Goal: Register for event/course

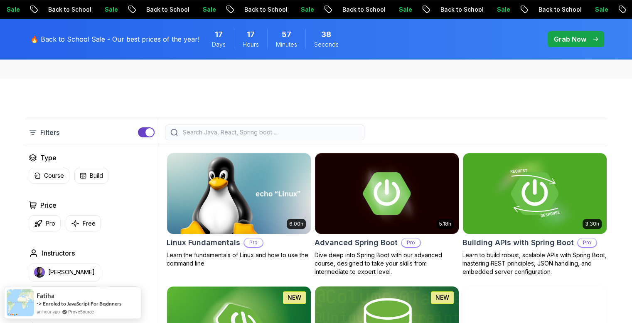
scroll to position [166, 0]
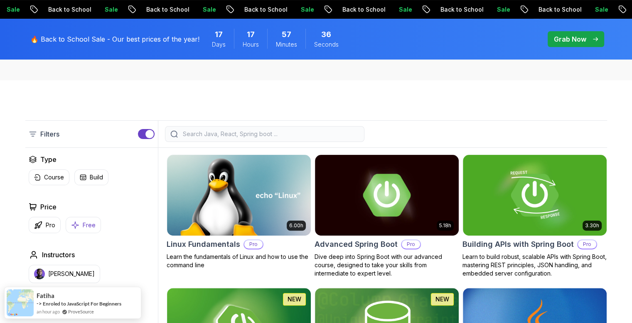
click at [86, 224] on p "Free" at bounding box center [89, 225] width 13 height 8
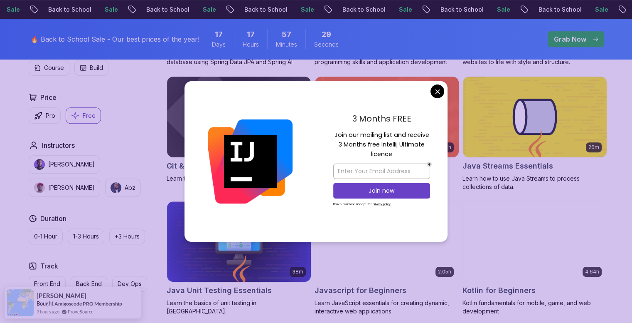
scroll to position [374, 0]
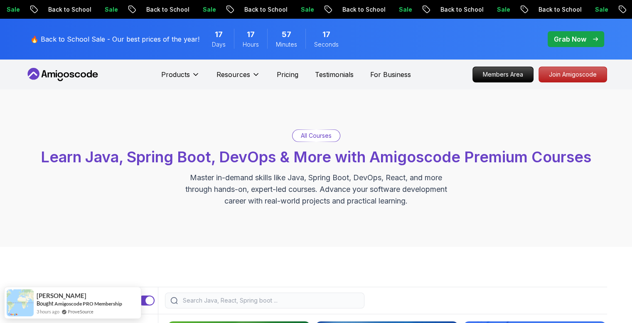
scroll to position [0, 0]
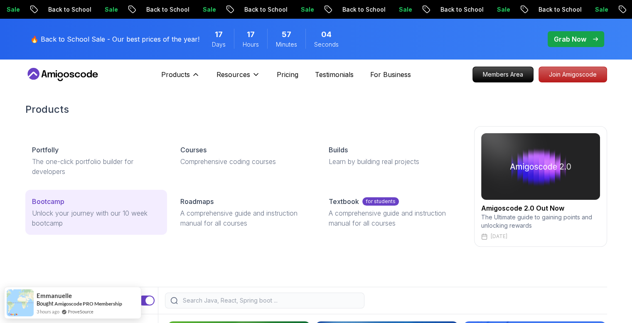
click at [45, 203] on p "Bootcamp" at bounding box center [48, 201] width 32 height 10
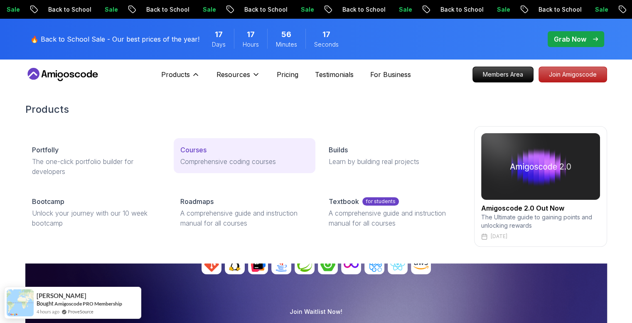
click at [199, 150] on p "Courses" at bounding box center [193, 150] width 26 height 10
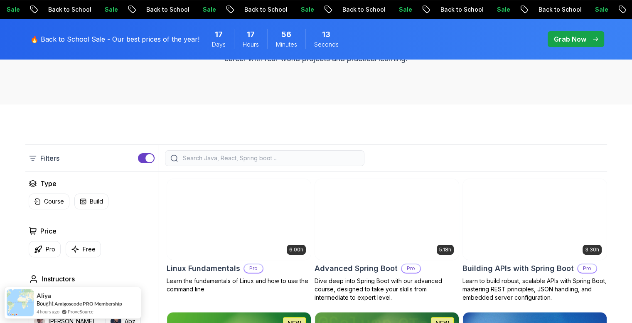
scroll to position [166, 0]
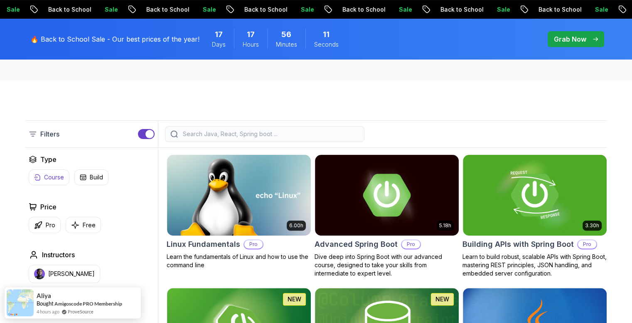
click at [49, 174] on p "Course" at bounding box center [54, 177] width 20 height 8
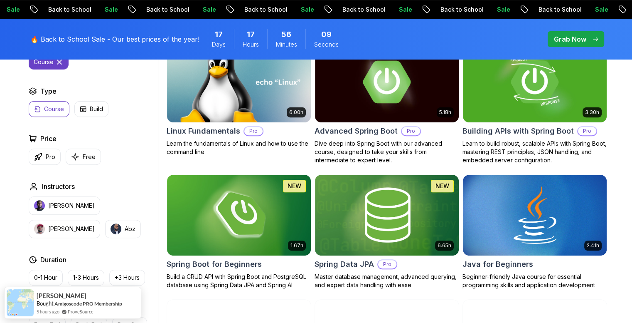
scroll to position [291, 0]
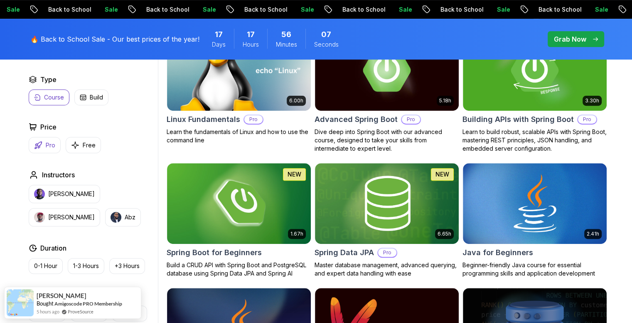
click at [43, 150] on button "Pro" at bounding box center [45, 145] width 32 height 16
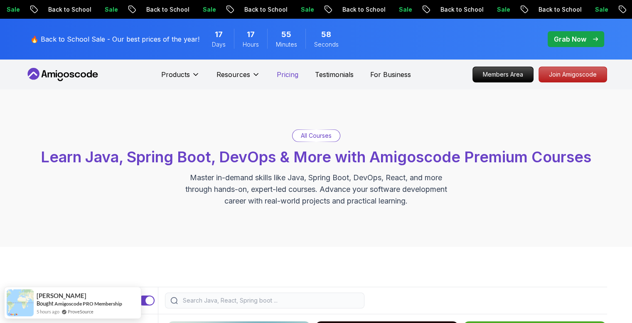
click at [287, 72] on p "Pricing" at bounding box center [288, 74] width 22 height 10
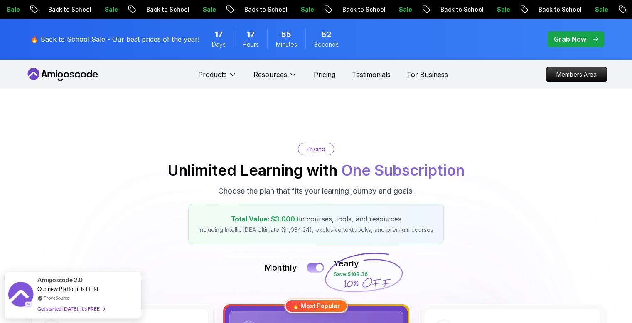
click at [313, 268] on button at bounding box center [315, 267] width 17 height 10
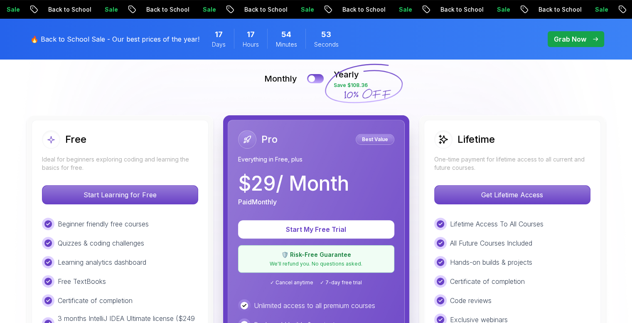
scroll to position [208, 0]
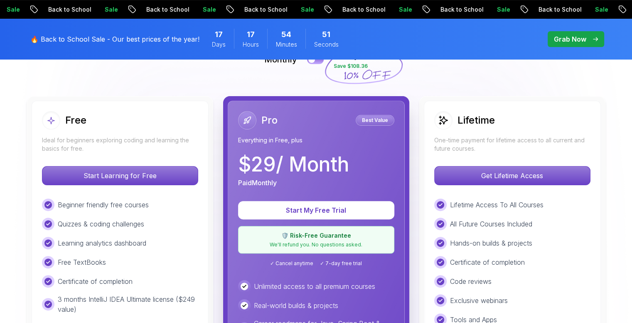
click at [323, 63] on div "Monthly Yearly Save $108.36" at bounding box center [316, 59] width 582 height 20
click at [322, 63] on button at bounding box center [315, 59] width 17 height 10
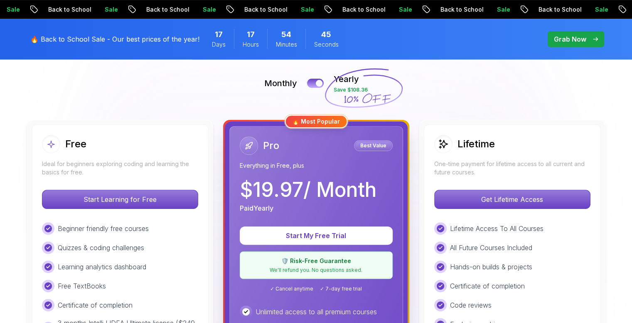
scroll to position [166, 0]
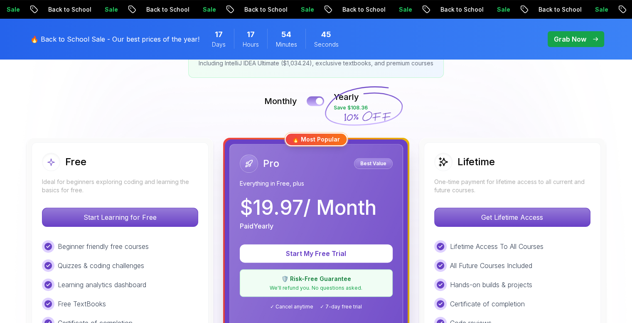
click at [311, 102] on button at bounding box center [315, 101] width 17 height 10
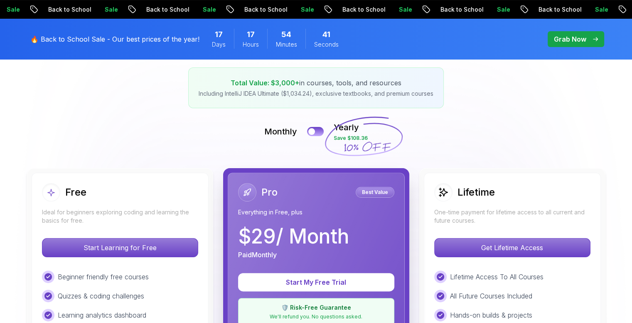
scroll to position [0, 0]
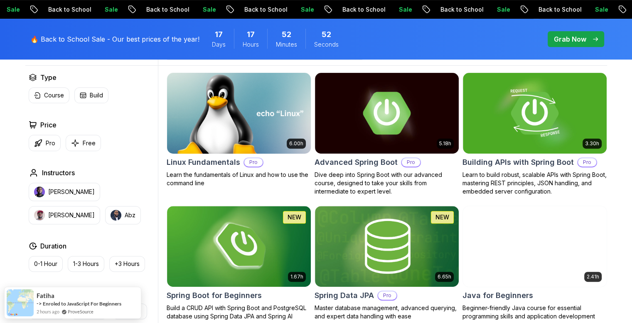
scroll to position [250, 0]
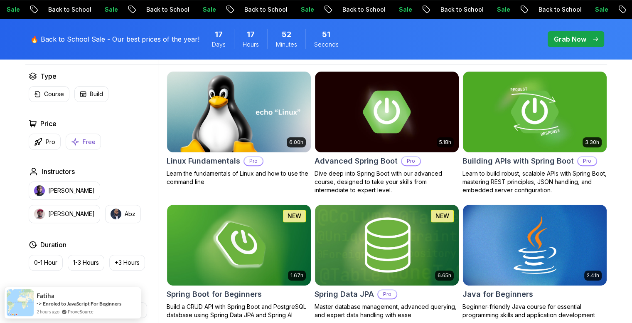
click at [89, 138] on p "Free" at bounding box center [89, 142] width 13 height 8
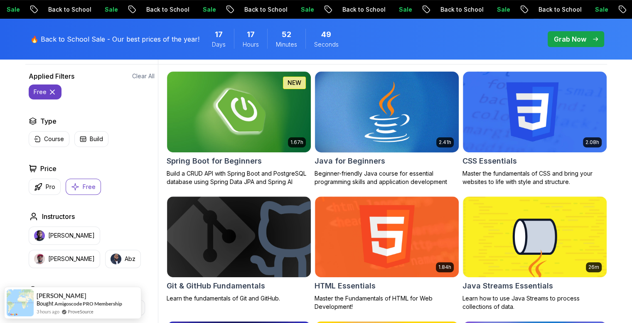
click at [348, 160] on h2 "Java for Beginners" at bounding box center [350, 161] width 71 height 12
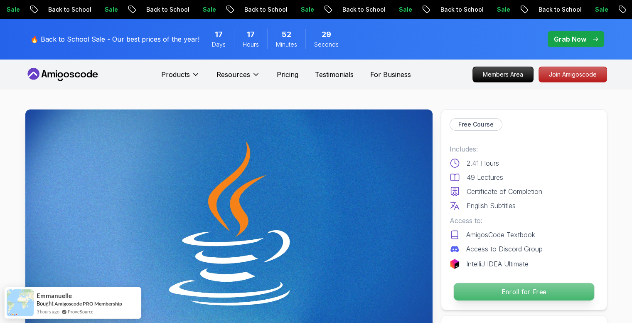
click at [509, 291] on p "Enroll for Free" at bounding box center [524, 291] width 141 height 17
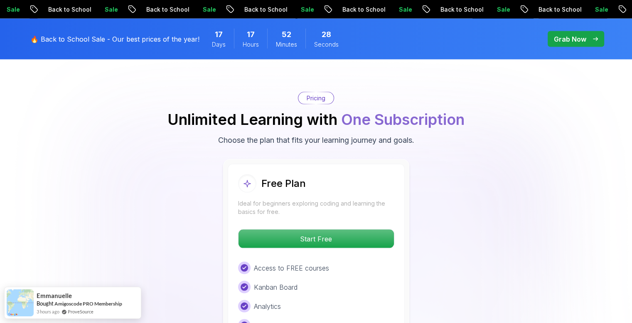
scroll to position [1657, 0]
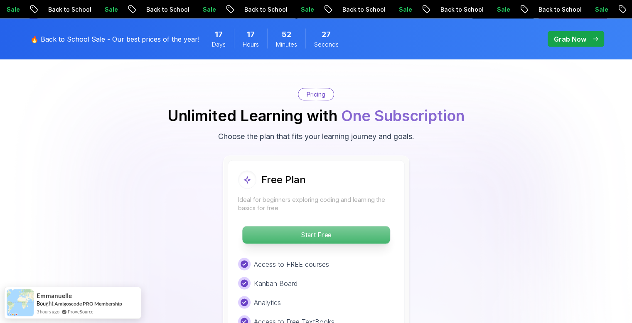
click at [339, 226] on p "Start Free" at bounding box center [316, 234] width 148 height 17
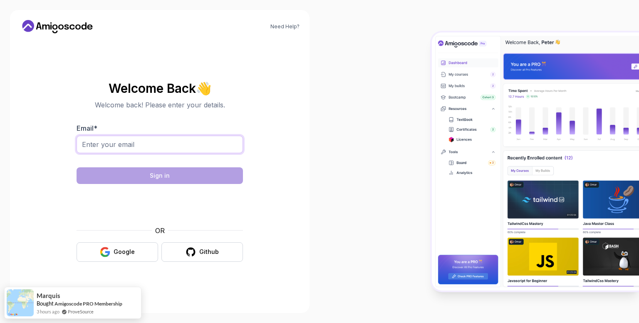
click at [203, 146] on input "Email *" at bounding box center [160, 144] width 166 height 17
click at [254, 142] on section "Welcome Back 👋 Welcome back! Please enter your details. Email * Sign in OR Goog…" at bounding box center [159, 171] width 279 height 197
click at [113, 145] on input "Email *" at bounding box center [160, 144] width 166 height 17
type input "racheldarryl@icloud.com"
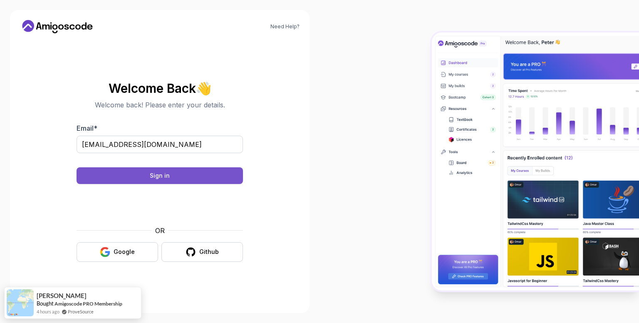
click at [141, 178] on button "Sign in" at bounding box center [160, 175] width 166 height 17
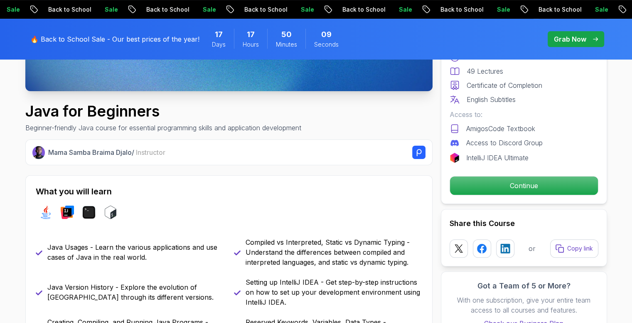
scroll to position [250, 0]
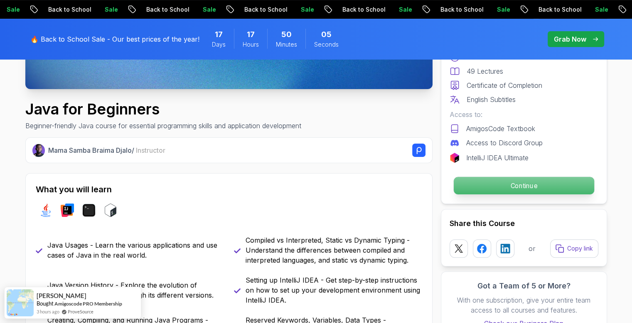
click at [516, 183] on p "Continue" at bounding box center [524, 185] width 141 height 17
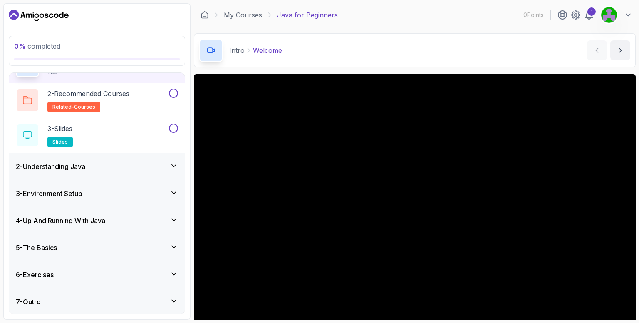
scroll to position [52, 0]
click at [175, 244] on icon at bounding box center [174, 246] width 8 height 8
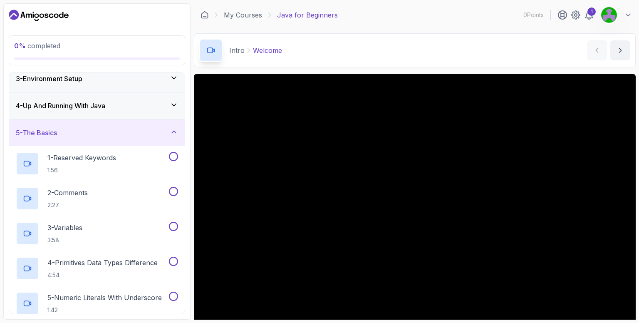
scroll to position [0, 0]
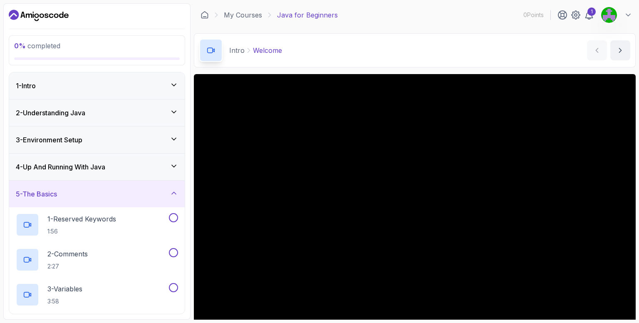
click at [147, 194] on div "5 - The Basics" at bounding box center [97, 194] width 162 height 10
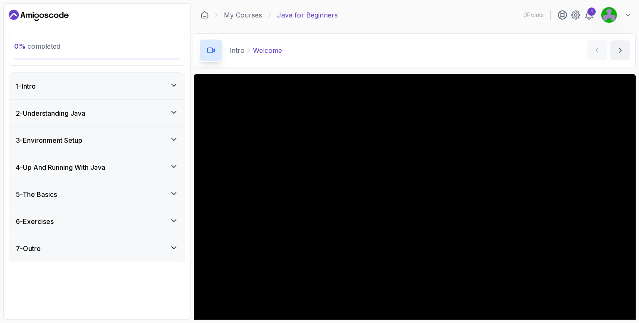
click at [156, 222] on div "6 - Exercises" at bounding box center [97, 221] width 162 height 10
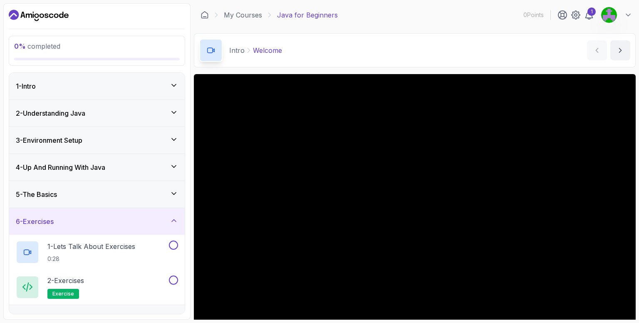
click at [156, 222] on div "6 - Exercises" at bounding box center [97, 221] width 162 height 10
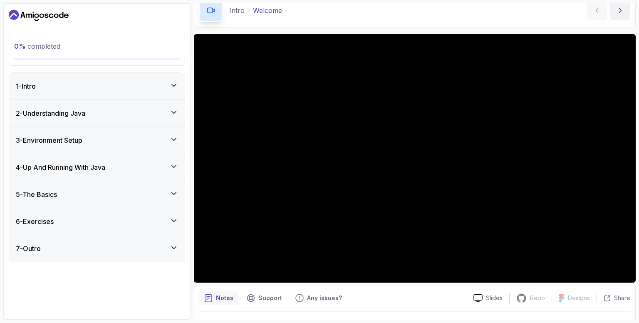
scroll to position [42, 0]
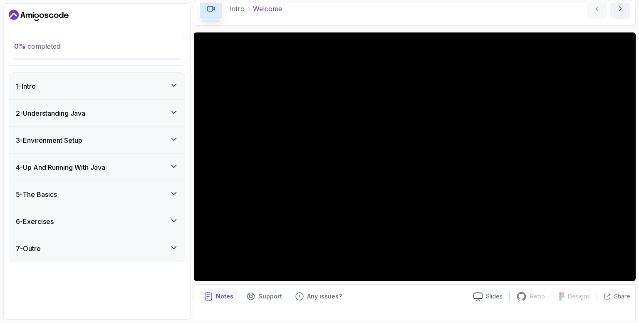
click at [173, 85] on icon at bounding box center [174, 85] width 8 height 8
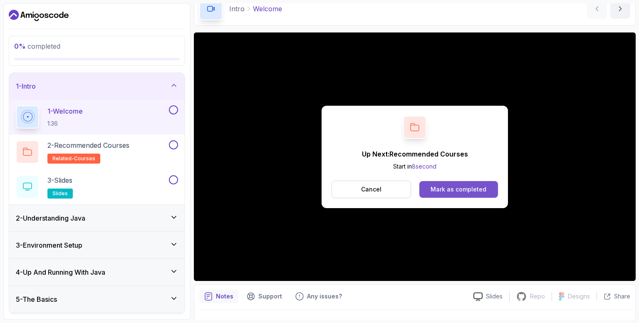
click at [443, 187] on div "Mark as completed" at bounding box center [458, 189] width 56 height 8
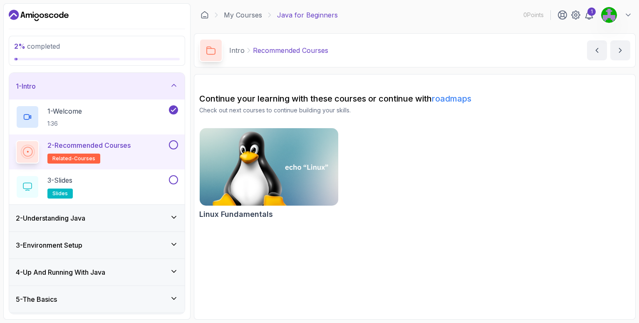
click at [462, 99] on link "roadmaps" at bounding box center [452, 99] width 40 height 10
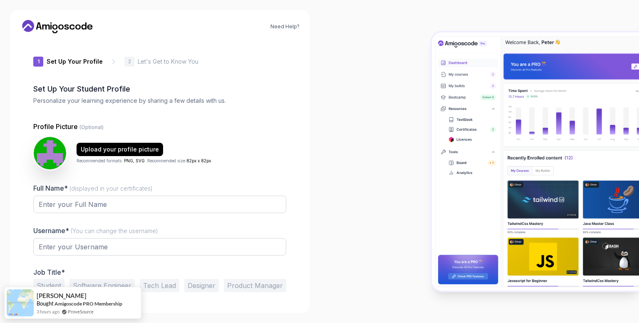
type input "quickiguana122cf"
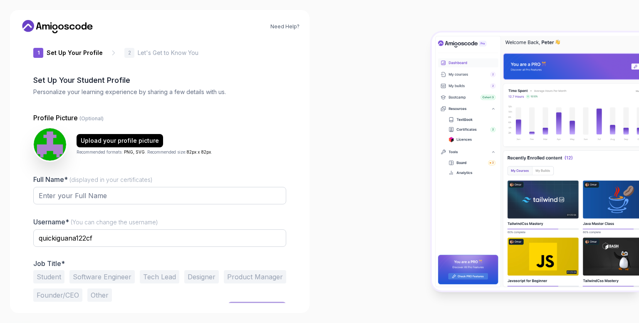
scroll to position [24, 0]
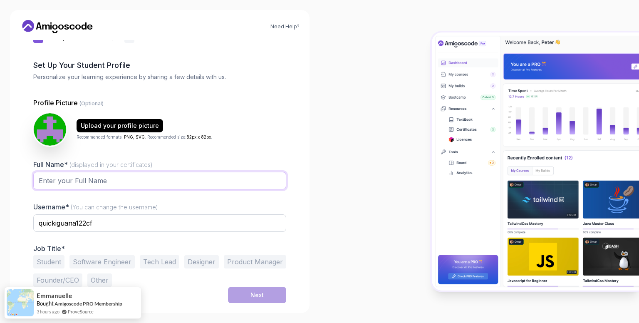
click at [124, 181] on input "Full Name* (displayed in your certificates)" at bounding box center [159, 180] width 253 height 17
type input "Darryl Rachel"
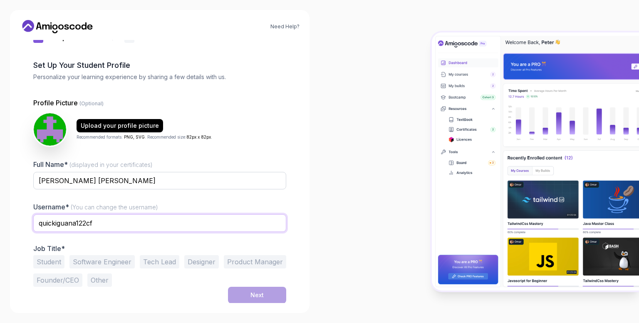
click at [106, 224] on input "quickiguana122cf" at bounding box center [159, 222] width 253 height 17
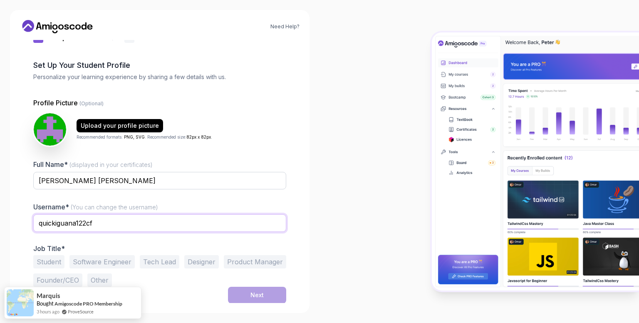
drag, startPoint x: 106, startPoint y: 224, endPoint x: 27, endPoint y: 219, distance: 79.1
click at [27, 220] on div "1 Set Up Your Profile 1 Set Up Your Profile 2 Let's Get to Know You Set Up Your…" at bounding box center [159, 147] width 279 height 263
type input "a"
type input "darryl"
click at [45, 260] on button "Student" at bounding box center [48, 261] width 31 height 13
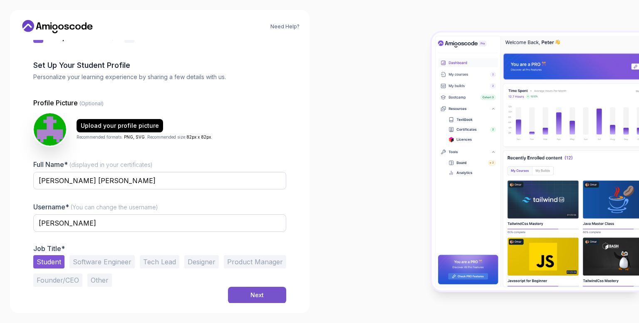
click at [252, 300] on button "Next" at bounding box center [257, 295] width 58 height 17
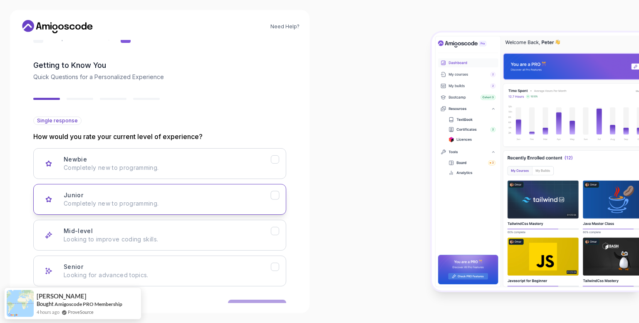
click at [126, 197] on div "Junior Completely new to programming." at bounding box center [167, 199] width 207 height 17
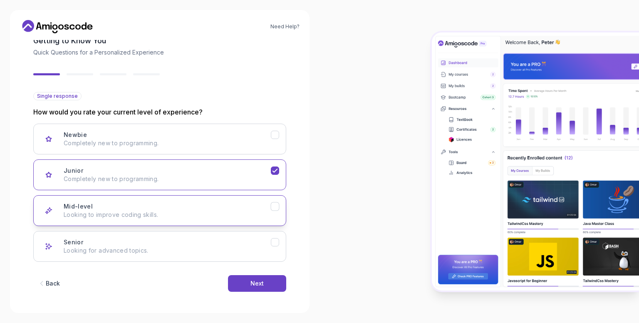
scroll to position [49, 0]
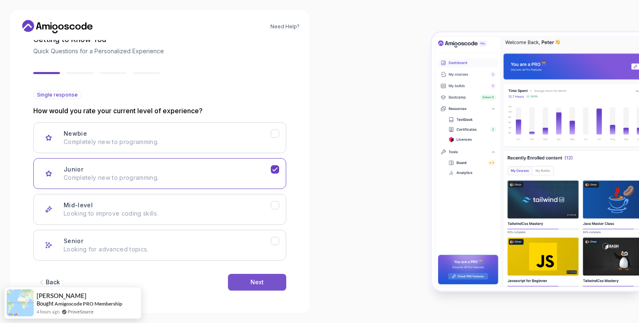
click at [259, 280] on div "Next" at bounding box center [256, 282] width 13 height 8
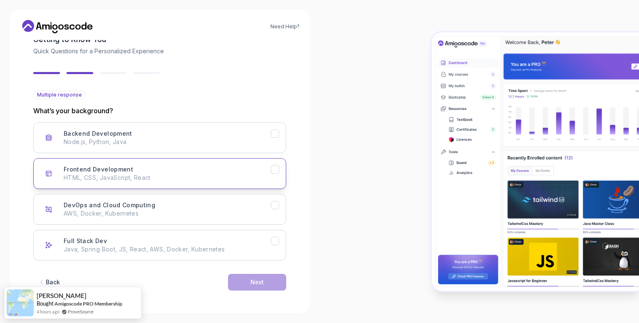
click at [96, 172] on h3 "Frontend Development" at bounding box center [98, 169] width 69 height 8
click at [251, 281] on div "Next" at bounding box center [256, 282] width 13 height 8
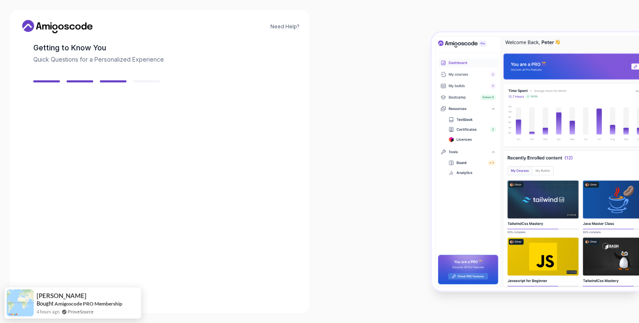
scroll to position [40, 0]
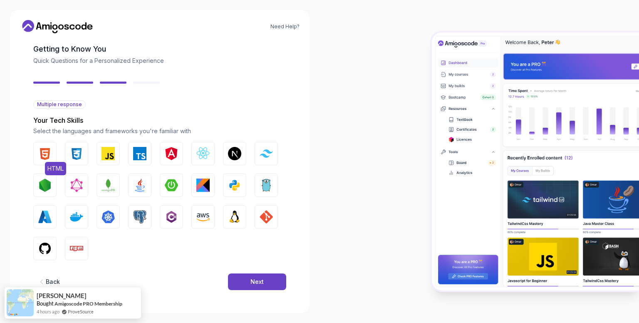
click at [43, 150] on img "button" at bounding box center [44, 153] width 13 height 13
click at [73, 150] on img "button" at bounding box center [76, 153] width 13 height 13
click at [110, 153] on img "button" at bounding box center [107, 153] width 13 height 13
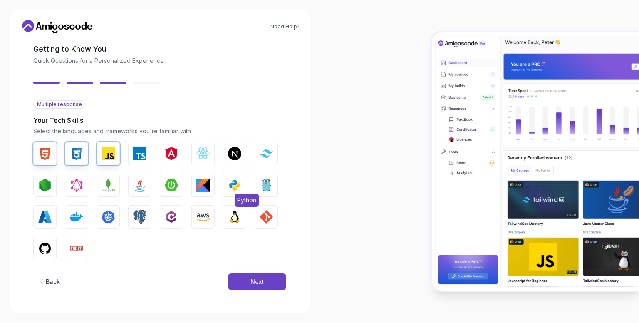
click at [231, 185] on img "button" at bounding box center [234, 184] width 13 height 13
click at [138, 214] on img "button" at bounding box center [139, 216] width 13 height 13
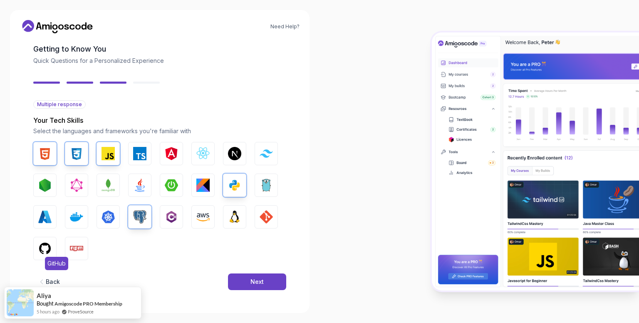
click at [42, 247] on img "button" at bounding box center [44, 248] width 13 height 13
click at [264, 220] on img "button" at bounding box center [265, 216] width 13 height 13
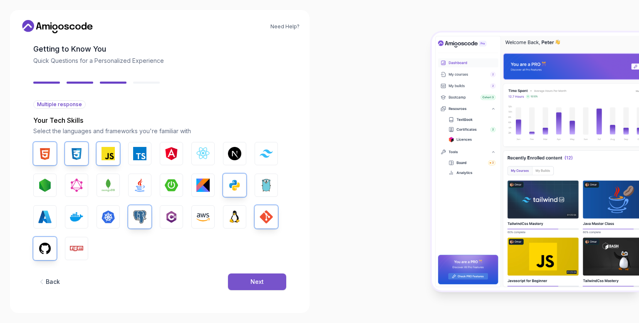
click at [244, 278] on button "Next" at bounding box center [257, 281] width 58 height 17
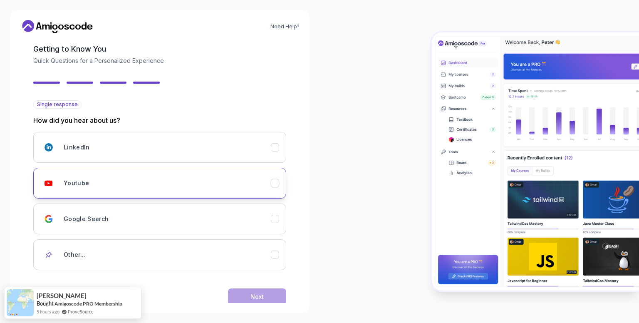
click at [94, 180] on div "Youtube" at bounding box center [167, 183] width 207 height 17
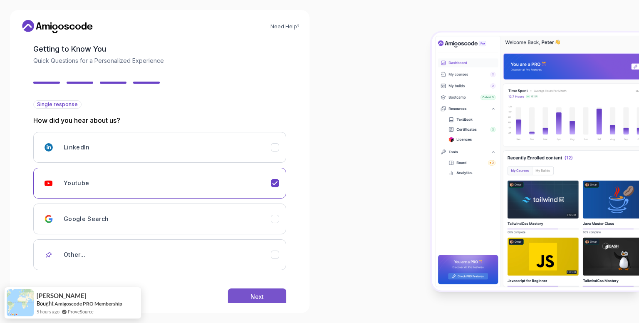
click at [245, 293] on button "Next" at bounding box center [257, 296] width 58 height 17
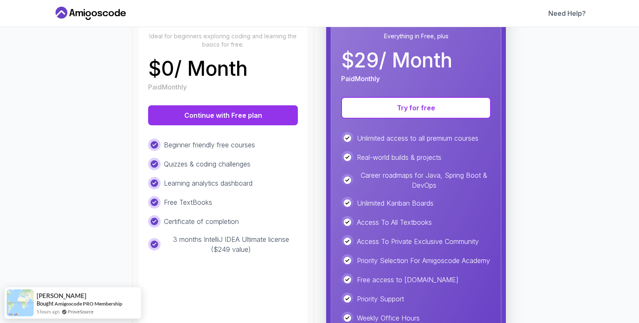
scroll to position [84, 0]
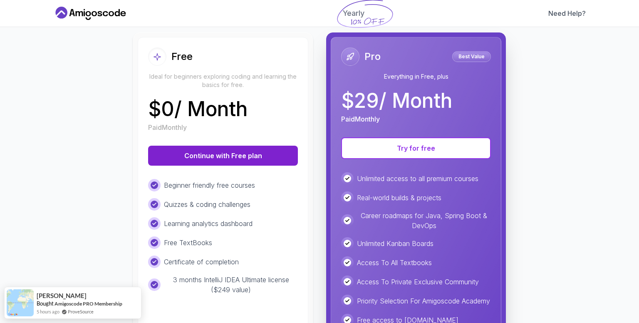
click at [217, 156] on button "Continue with Free plan" at bounding box center [223, 156] width 150 height 20
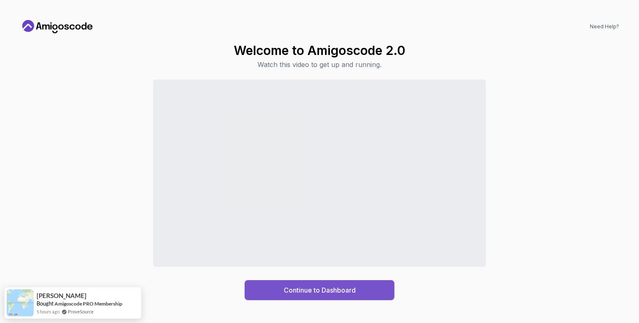
click at [298, 292] on div "Continue to Dashboard" at bounding box center [320, 290] width 72 height 10
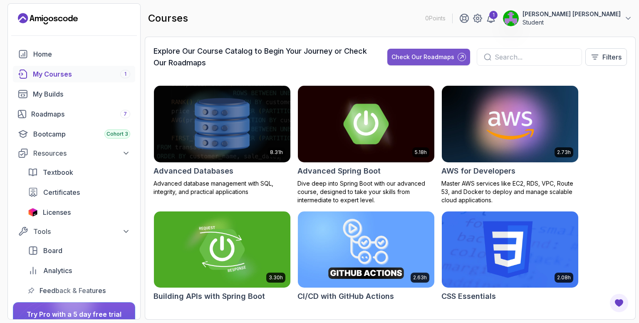
click at [413, 59] on div "Check Our Roadmaps" at bounding box center [422, 57] width 63 height 8
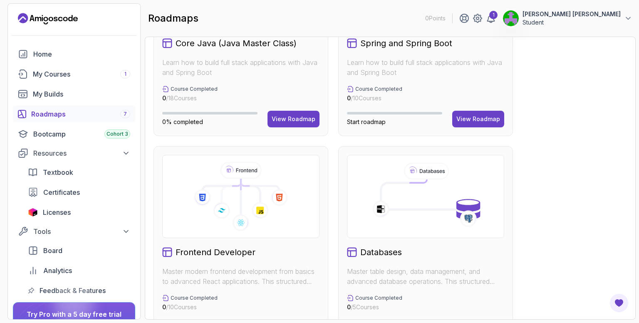
scroll to position [309, 0]
